Goal: Transaction & Acquisition: Purchase product/service

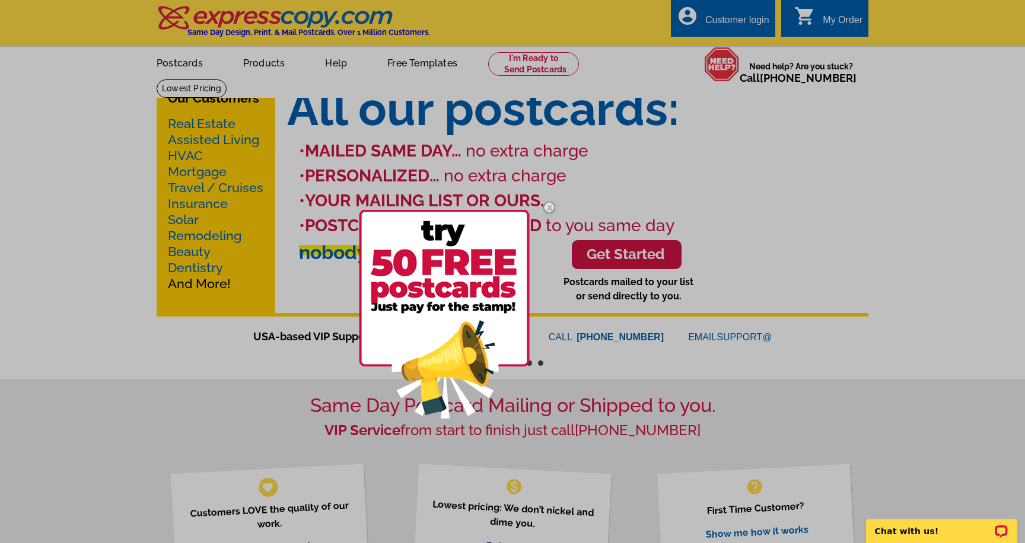
click at [806, 12] on div at bounding box center [512, 271] width 1025 height 543
click at [831, 17] on div at bounding box center [512, 271] width 1025 height 543
click at [550, 206] on img at bounding box center [549, 207] width 34 height 34
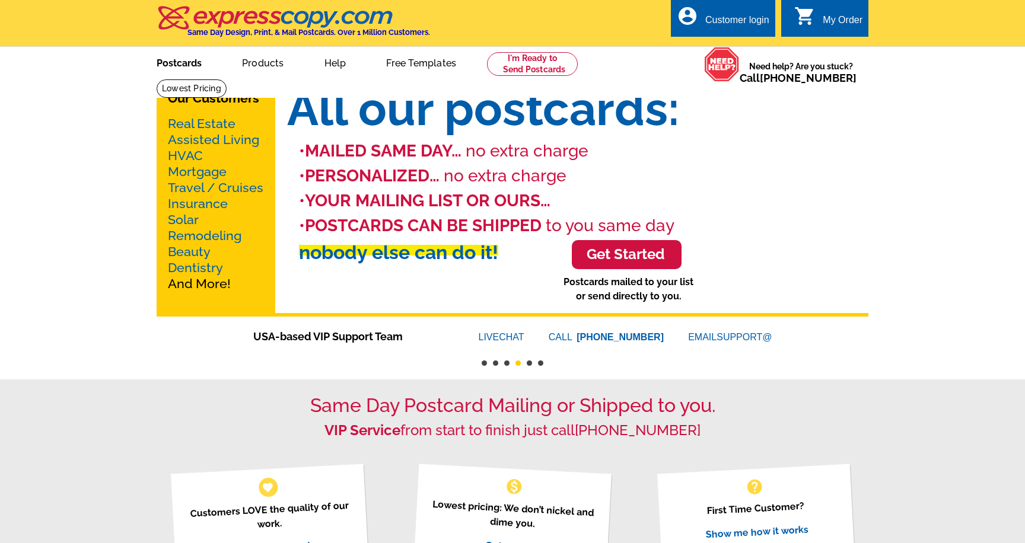
click at [184, 63] on link "Postcards" at bounding box center [179, 62] width 83 height 28
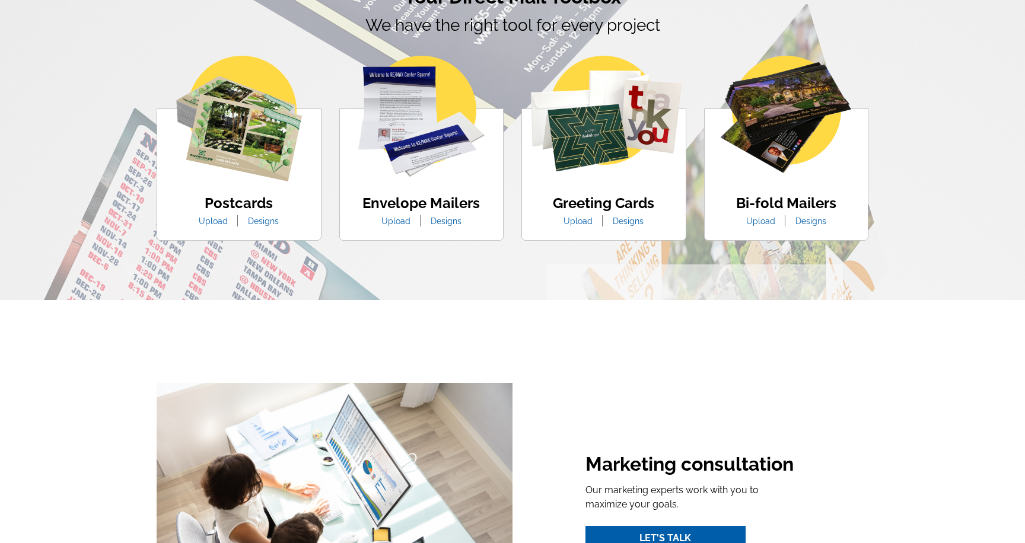
scroll to position [742, 0]
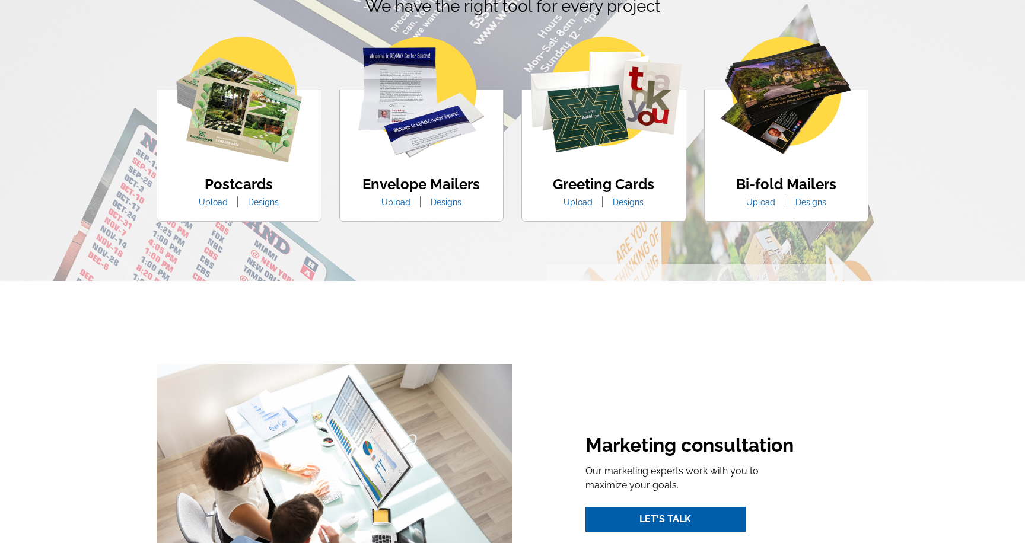
click at [260, 115] on img at bounding box center [239, 100] width 126 height 126
click at [269, 206] on link "Designs" at bounding box center [263, 201] width 49 height 9
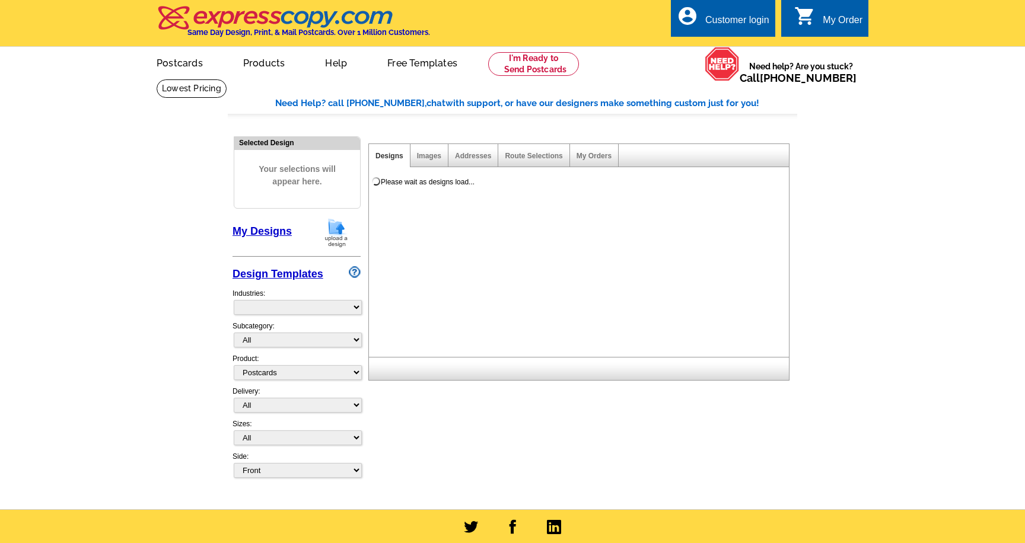
select select "1"
select select "971"
